Goal: Information Seeking & Learning: Learn about a topic

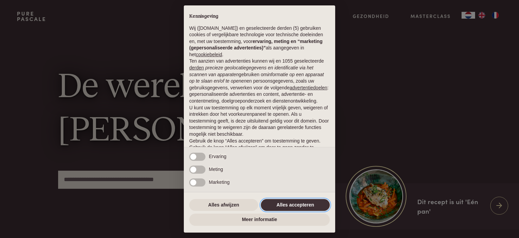
click at [283, 206] on button "Alles accepteren" at bounding box center [295, 205] width 69 height 12
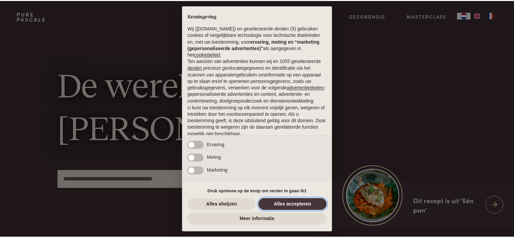
scroll to position [34, 0]
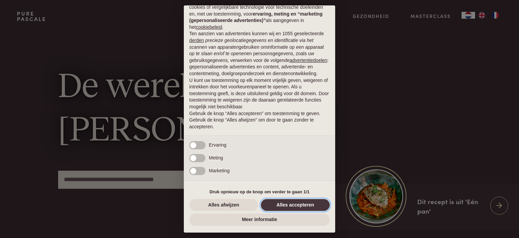
click at [283, 206] on button "Alles accepteren" at bounding box center [295, 205] width 69 height 12
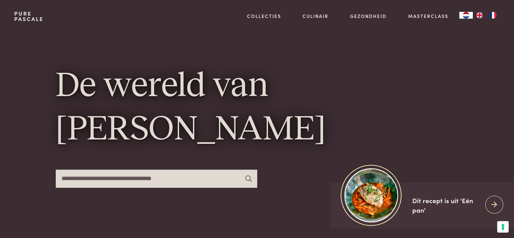
scroll to position [0, 0]
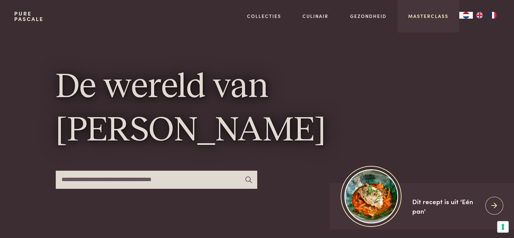
click at [386, 17] on link "Masterclass" at bounding box center [428, 16] width 40 height 7
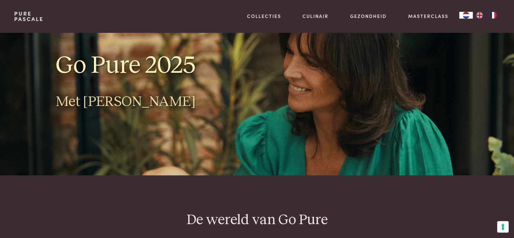
click at [475, 99] on div "Go Pure 2025 Met Pascale Naessens Meer energie, minder honger en een gezonder l…" at bounding box center [256, 103] width 485 height 143
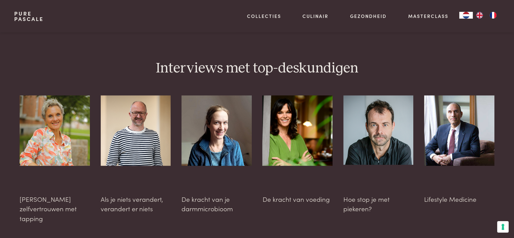
scroll to position [1771, 0]
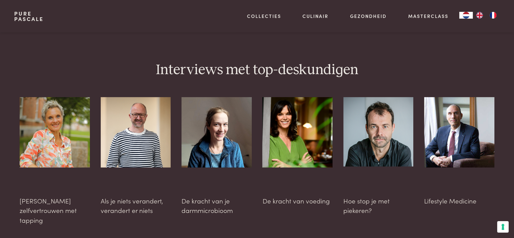
click at [289, 175] on div at bounding box center [297, 151] width 70 height 108
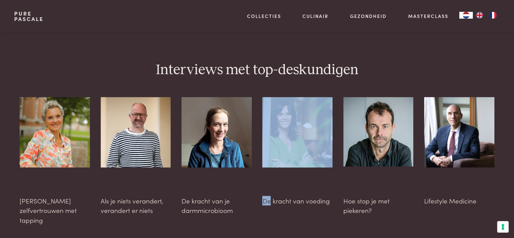
click at [289, 175] on div at bounding box center [297, 151] width 70 height 108
click at [211, 117] on img at bounding box center [217, 132] width 70 height 70
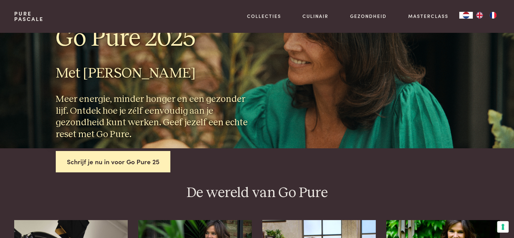
scroll to position [0, 0]
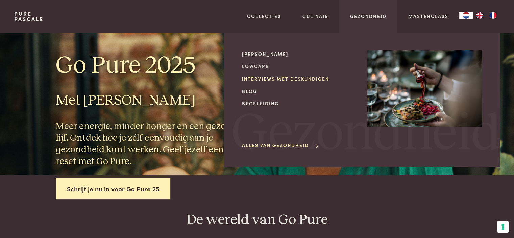
click at [305, 80] on link "Interviews met deskundigen" at bounding box center [299, 78] width 115 height 7
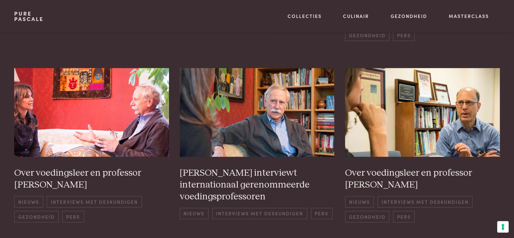
scroll to position [311, 0]
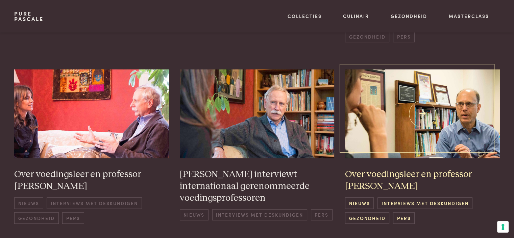
click at [369, 212] on span "Gezondheid" at bounding box center [367, 217] width 44 height 11
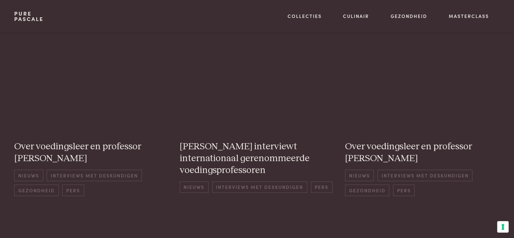
scroll to position [311, 0]
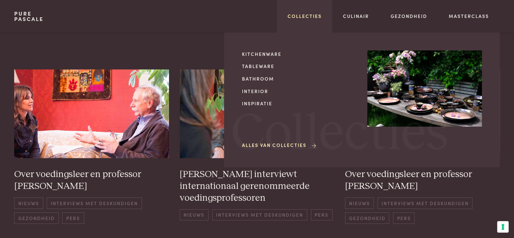
click at [302, 16] on link "Collecties" at bounding box center [305, 16] width 34 height 7
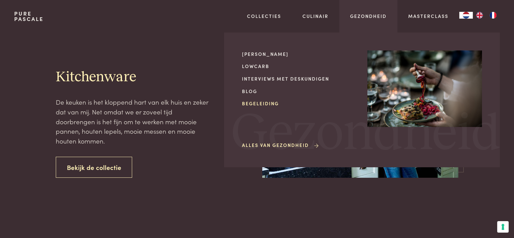
click at [260, 103] on link "Begeleiding" at bounding box center [299, 103] width 115 height 7
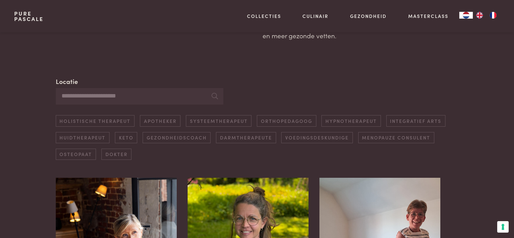
scroll to position [135, 0]
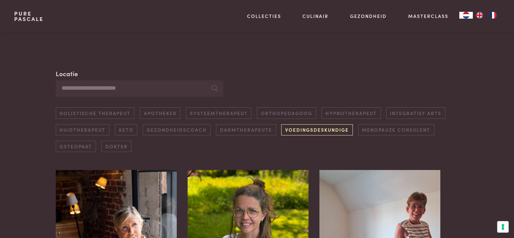
click at [301, 131] on link "Voedingsdeskundige" at bounding box center [316, 129] width 71 height 11
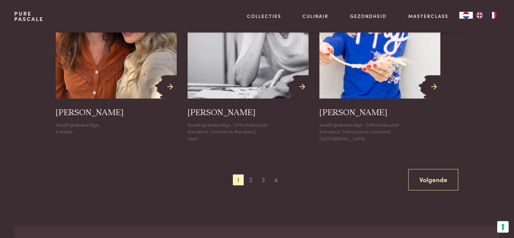
scroll to position [799, 0]
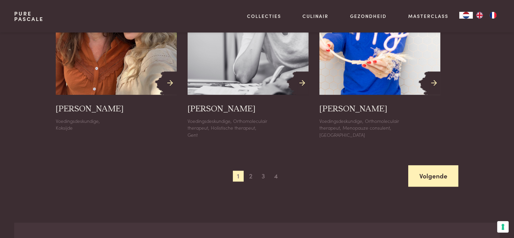
click at [437, 173] on link "Volgende" at bounding box center [433, 175] width 50 height 21
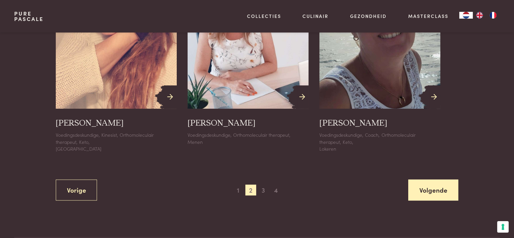
click at [431, 183] on link "Volgende" at bounding box center [433, 189] width 50 height 21
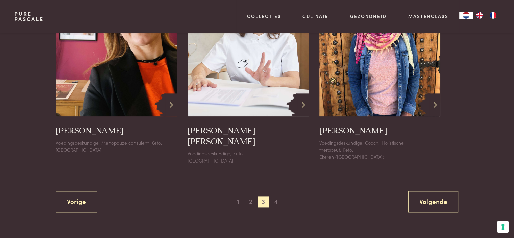
scroll to position [785, 0]
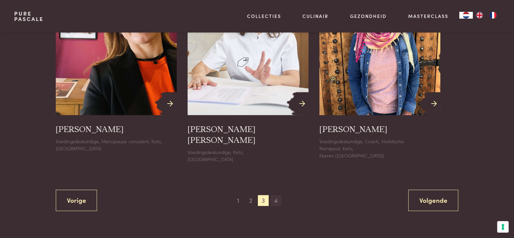
click at [275, 195] on span "4" at bounding box center [275, 200] width 11 height 11
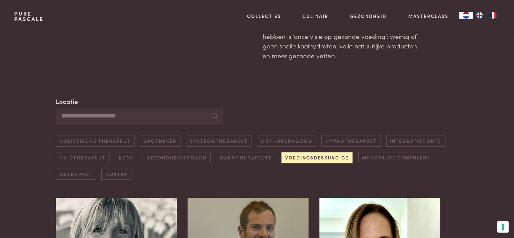
scroll to position [108, 0]
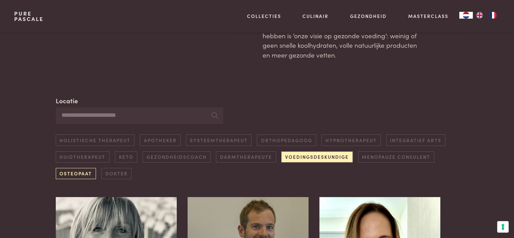
click at [69, 176] on link "Osteopaat" at bounding box center [76, 173] width 40 height 11
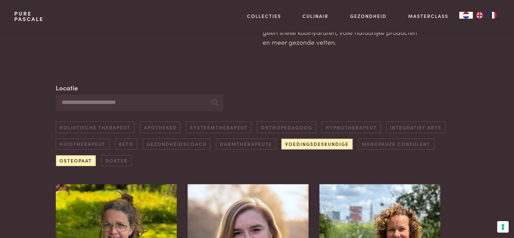
scroll to position [122, 0]
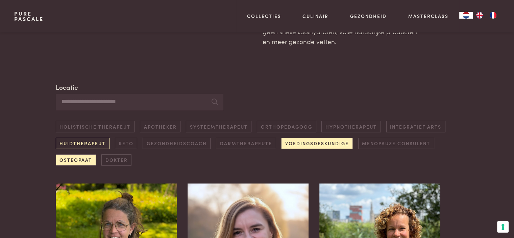
click at [79, 142] on link "Huidtherapeut" at bounding box center [83, 143] width 54 height 11
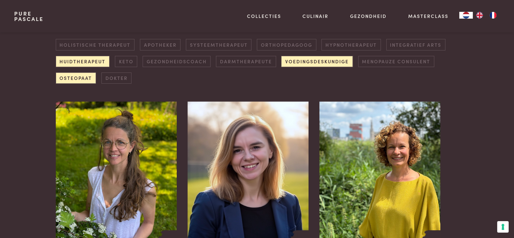
scroll to position [204, 0]
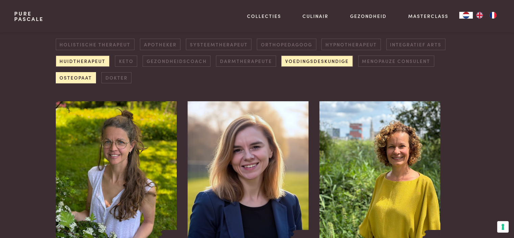
click at [68, 77] on link "Osteopaat" at bounding box center [76, 77] width 40 height 11
click at [293, 64] on link "Voedingsdeskundige" at bounding box center [316, 60] width 71 height 11
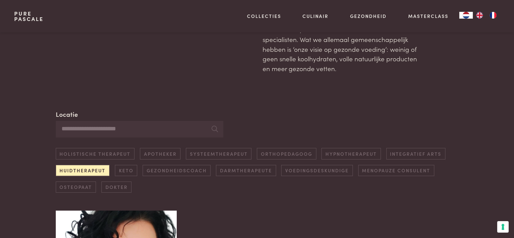
scroll to position [108, 0]
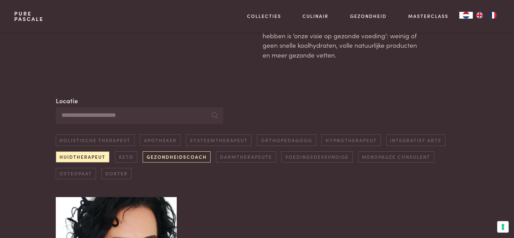
click at [172, 157] on link "Gezondheidscoach" at bounding box center [177, 156] width 68 height 11
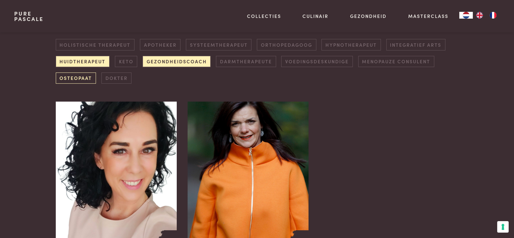
scroll to position [204, 0]
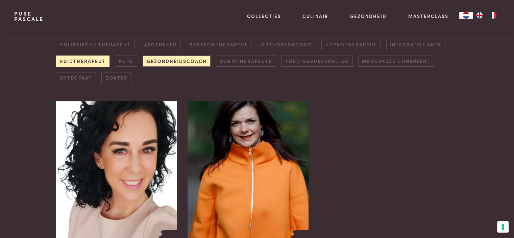
click at [88, 59] on link "Huidtherapeut" at bounding box center [83, 60] width 54 height 11
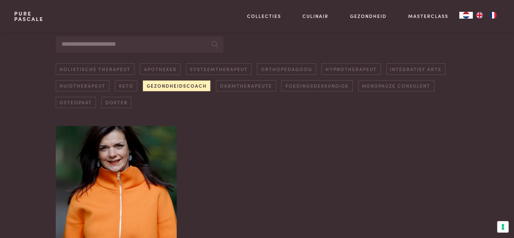
scroll to position [163, 0]
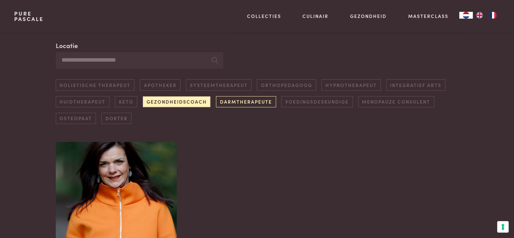
click at [225, 105] on link "Darmtherapeute" at bounding box center [246, 101] width 60 height 11
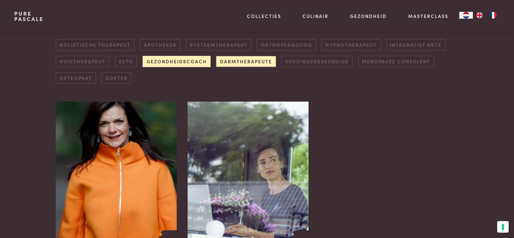
scroll to position [204, 0]
click at [187, 65] on link "Gezondheidscoach" at bounding box center [177, 60] width 68 height 11
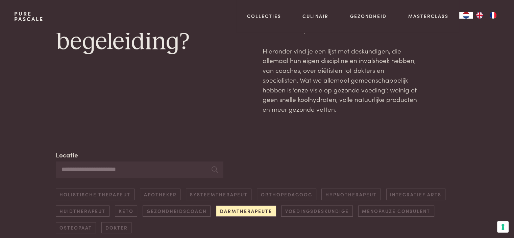
scroll to position [0, 0]
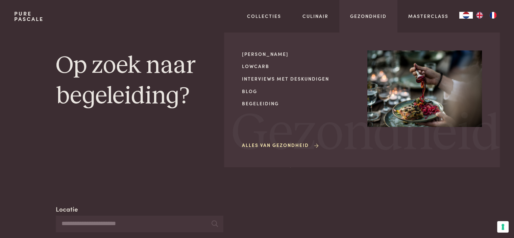
click at [288, 143] on link "Alles van Gezondheid" at bounding box center [281, 144] width 78 height 7
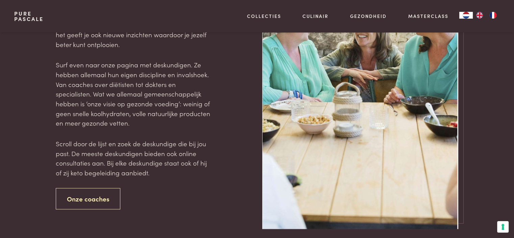
scroll to position [1284, 0]
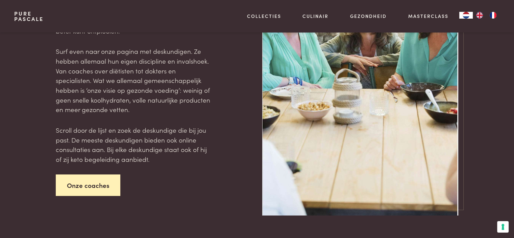
click at [77, 187] on link "Onze coaches" at bounding box center [88, 184] width 65 height 21
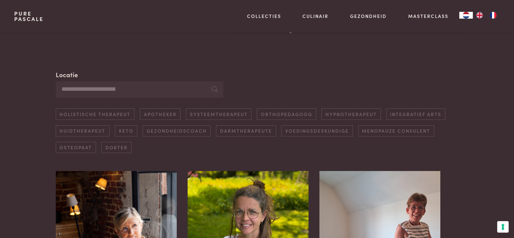
scroll to position [135, 0]
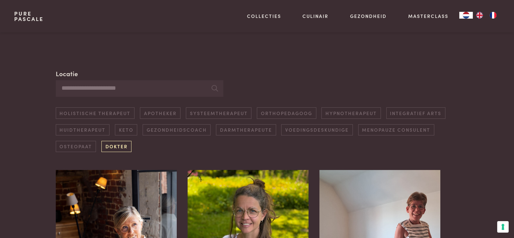
click at [110, 144] on link "Dokter" at bounding box center [116, 146] width 30 height 11
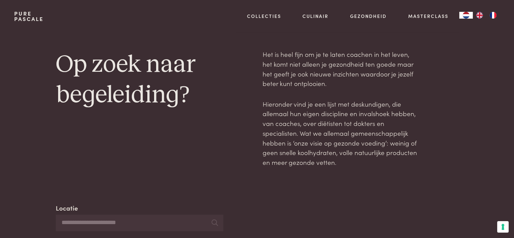
scroll to position [0, 0]
click at [0, 150] on section "Op zoek naar begeleiding? Het is heel fijn om je te laten coachen in het leven,…" at bounding box center [257, 108] width 514 height 117
